Goal: Find specific page/section: Find specific page/section

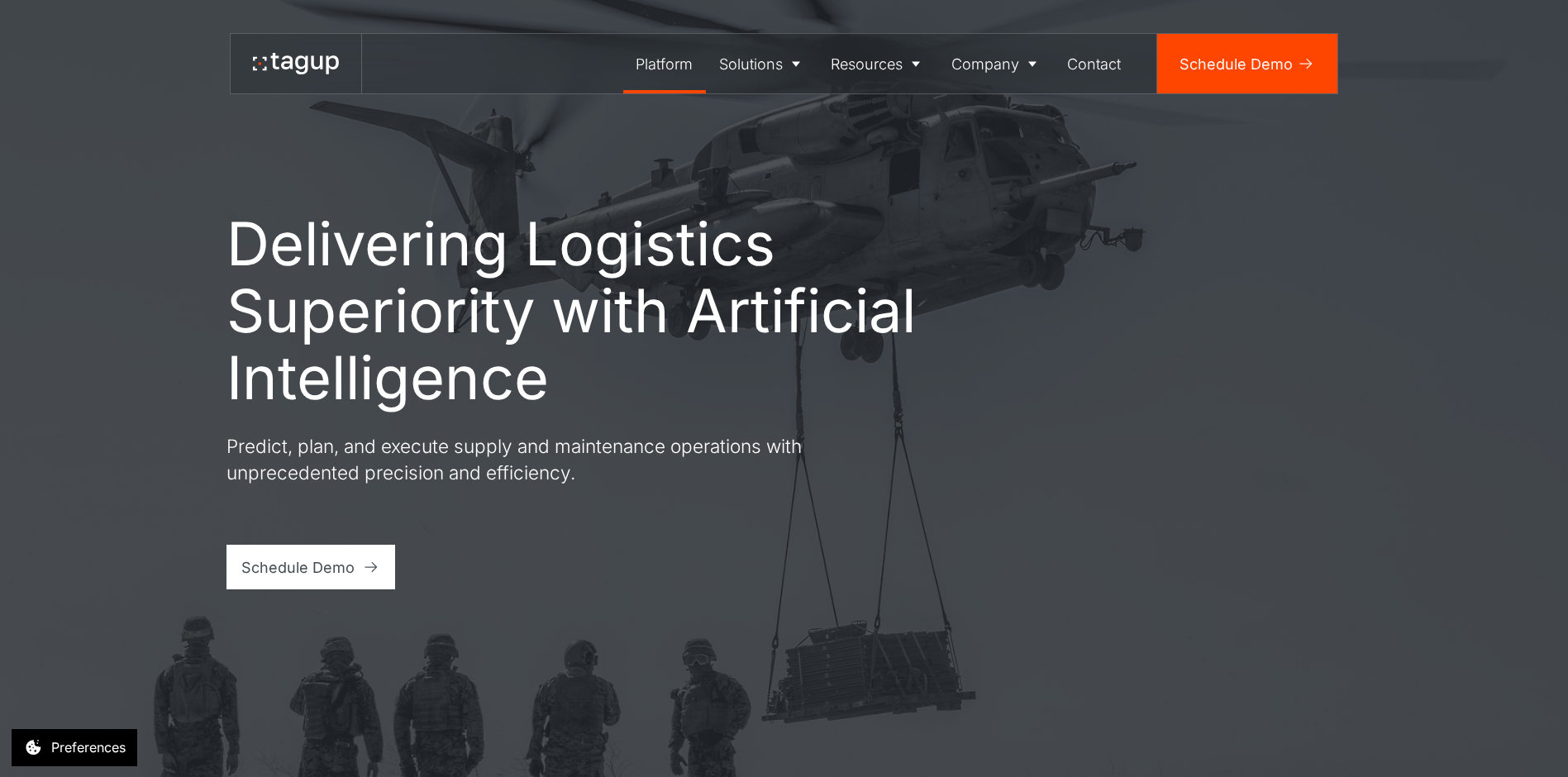
click at [671, 69] on div "Platform" at bounding box center [664, 64] width 57 height 23
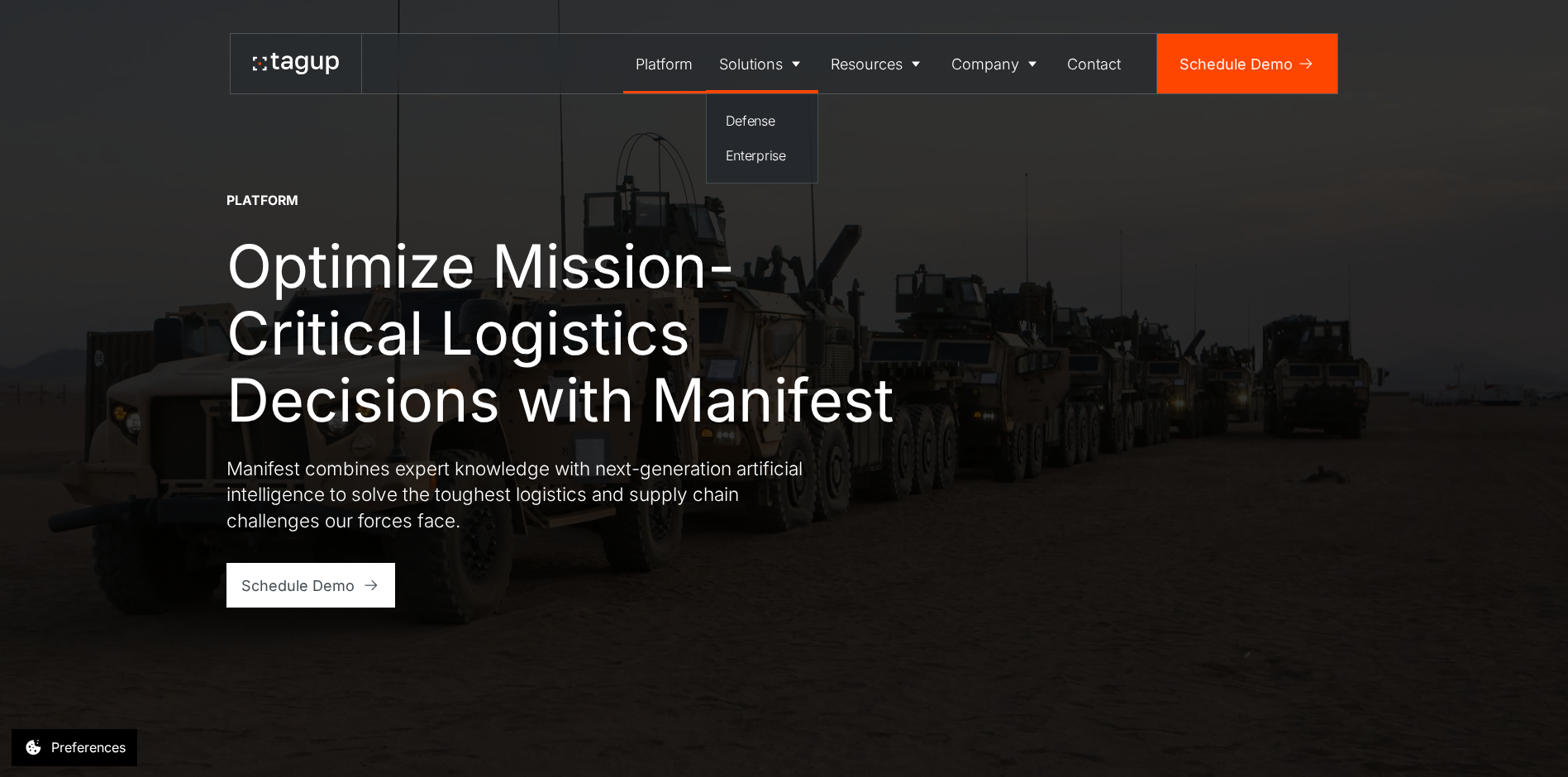
click at [797, 70] on icon at bounding box center [796, 63] width 17 height 17
click at [879, 163] on div "Newsroom" at bounding box center [887, 155] width 101 height 20
